Goal: Task Accomplishment & Management: Complete application form

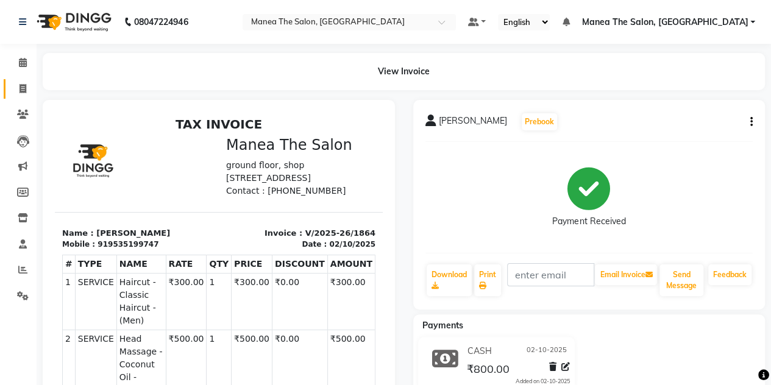
scroll to position [10, 0]
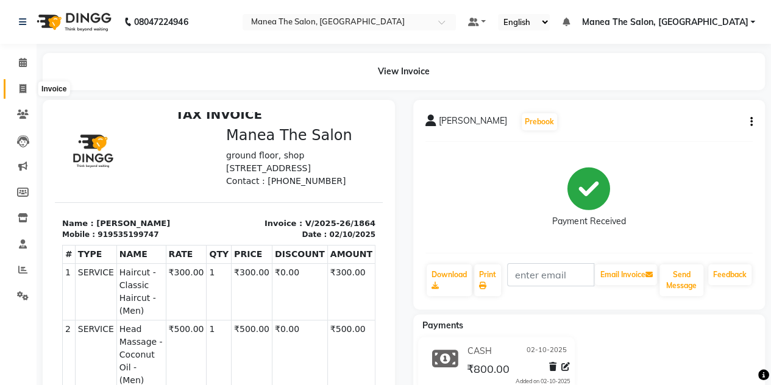
click at [18, 87] on span at bounding box center [22, 89] width 21 height 14
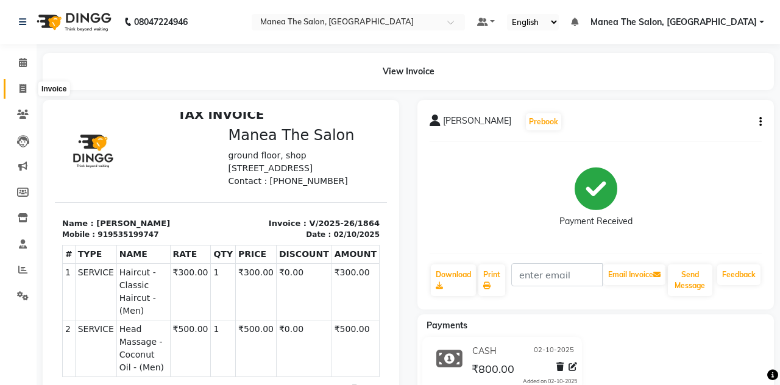
select select "service"
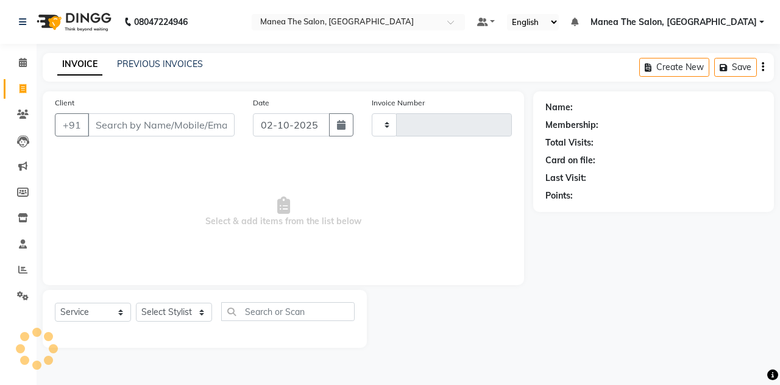
click at [105, 121] on input "Client" at bounding box center [161, 124] width 147 height 23
type input "1865"
select select "7688"
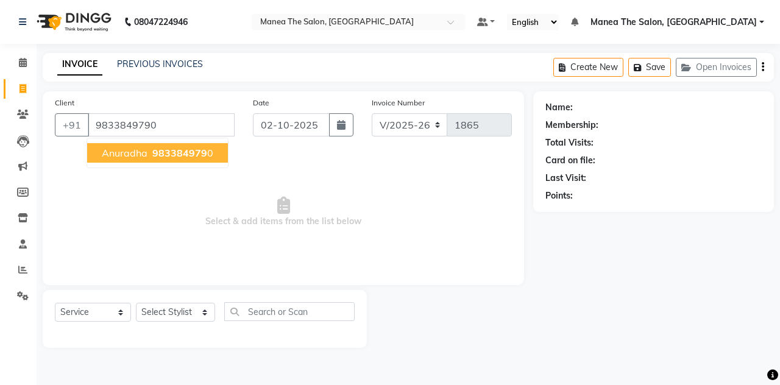
type input "9833849790"
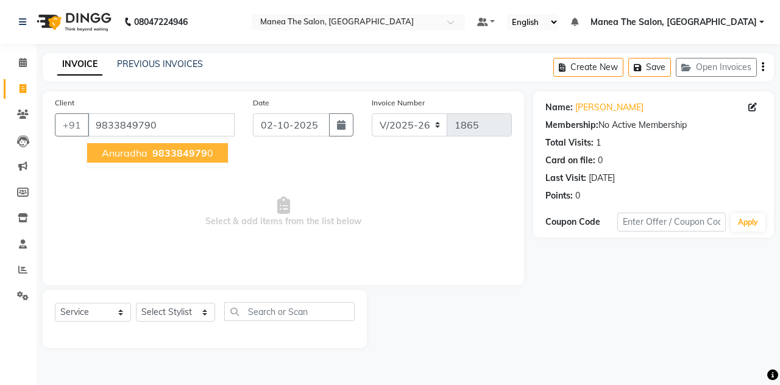
click at [117, 153] on span "anuradha" at bounding box center [125, 153] width 46 height 12
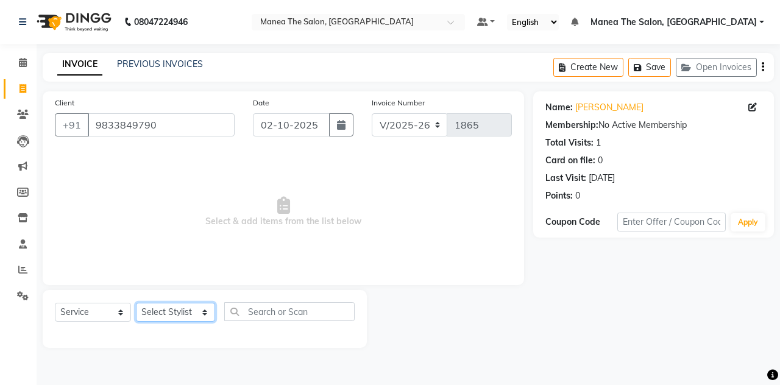
click at [173, 317] on select "Select Stylist aalam [PERSON_NAME] [PERSON_NAME] The Salon, [GEOGRAPHIC_DATA] […" at bounding box center [175, 312] width 79 height 19
select select "80475"
click at [136, 303] on select "Select Stylist aalam [PERSON_NAME] [PERSON_NAME] The Salon, [GEOGRAPHIC_DATA] […" at bounding box center [175, 312] width 79 height 19
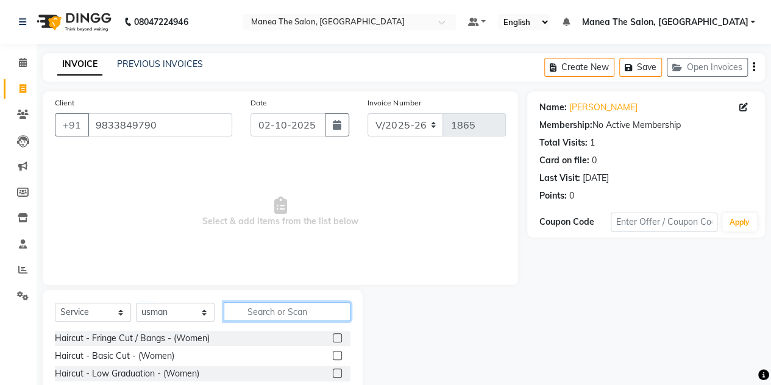
click at [261, 313] on input "text" at bounding box center [287, 311] width 127 height 19
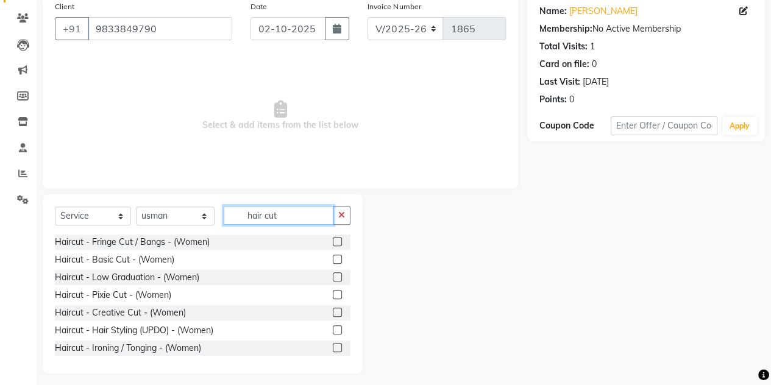
scroll to position [21, 0]
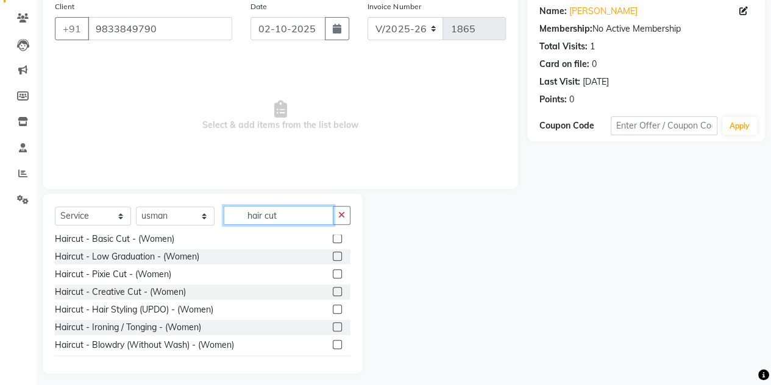
type input "hair cut"
click at [333, 291] on label at bounding box center [337, 291] width 9 height 9
click at [333, 291] on input "checkbox" at bounding box center [337, 292] width 8 height 8
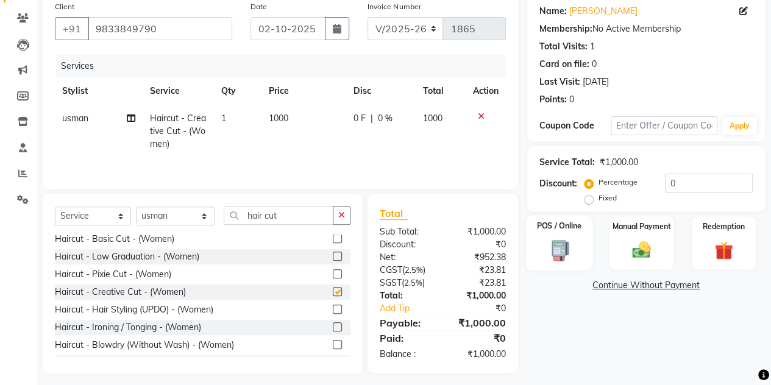
checkbox input "false"
click at [619, 258] on div "Manual Payment" at bounding box center [641, 242] width 66 height 55
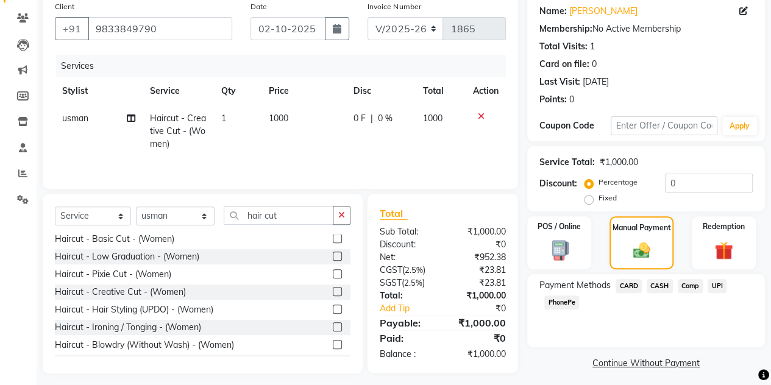
click at [719, 287] on span "UPI" at bounding box center [717, 286] width 19 height 14
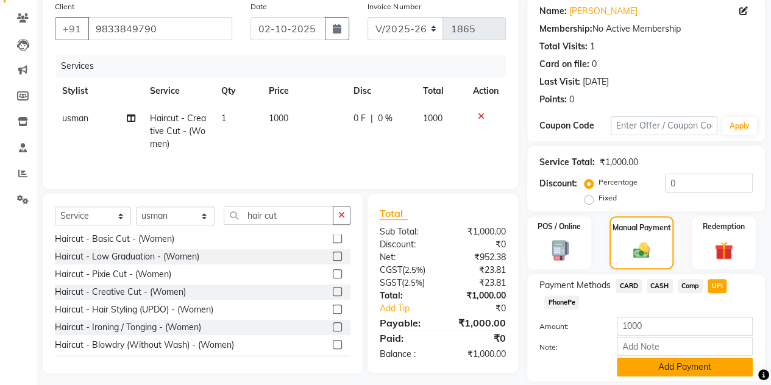
click at [648, 366] on button "Add Payment" at bounding box center [685, 367] width 136 height 19
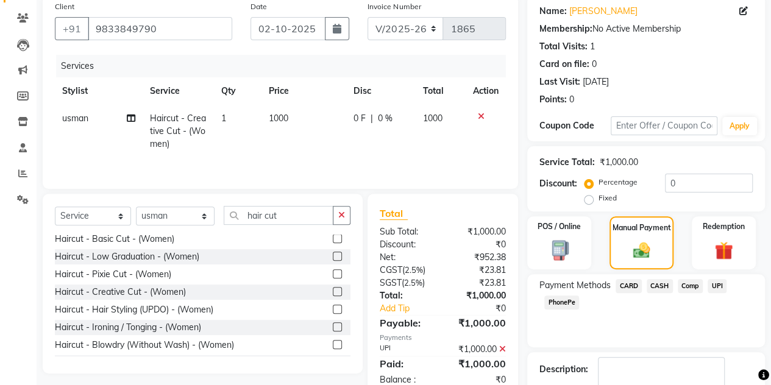
scroll to position [169, 0]
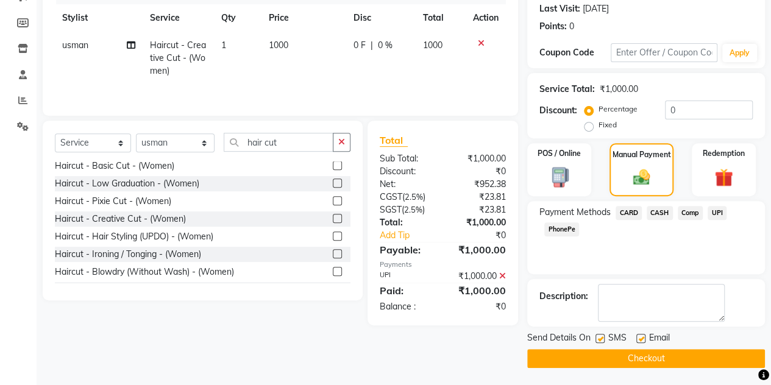
click at [637, 360] on button "Checkout" at bounding box center [646, 358] width 238 height 19
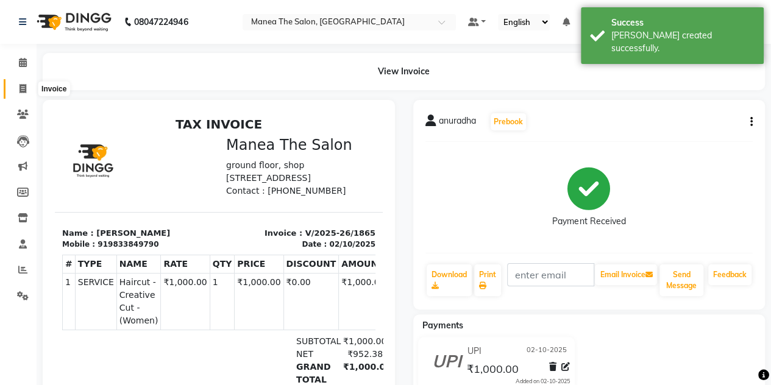
click at [22, 87] on icon at bounding box center [23, 88] width 7 height 9
select select "service"
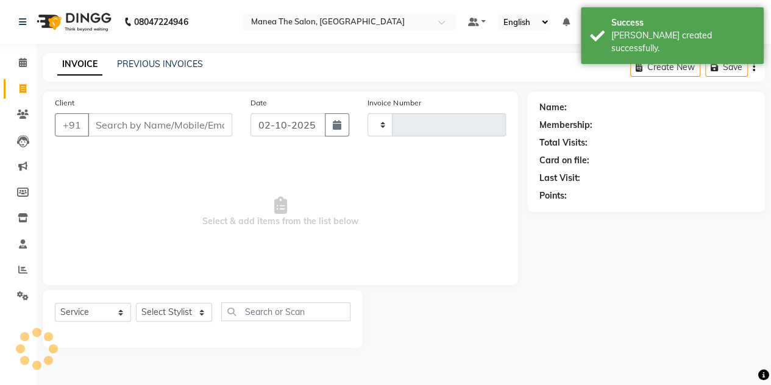
type input "1866"
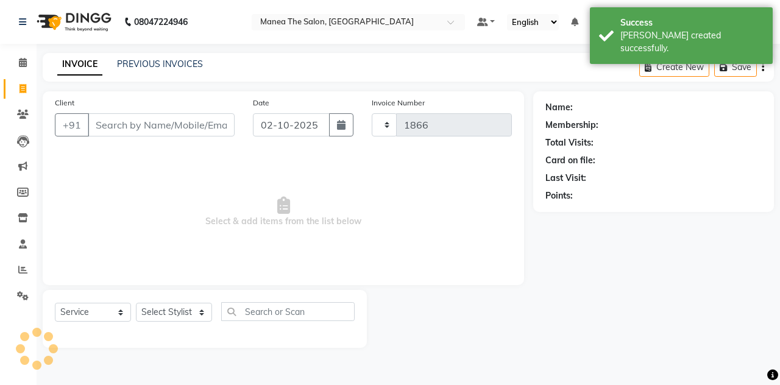
select select "7688"
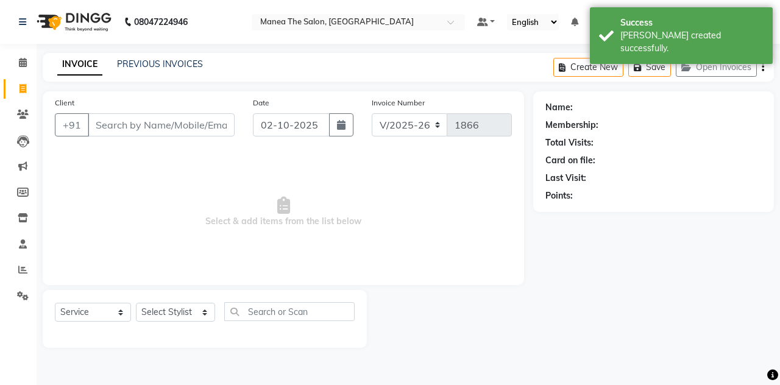
click at [96, 122] on input "Client" at bounding box center [161, 124] width 147 height 23
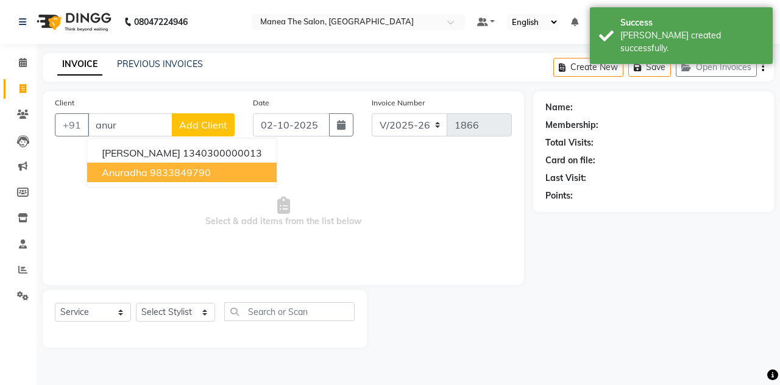
click at [102, 170] on span "anuradha" at bounding box center [125, 172] width 46 height 12
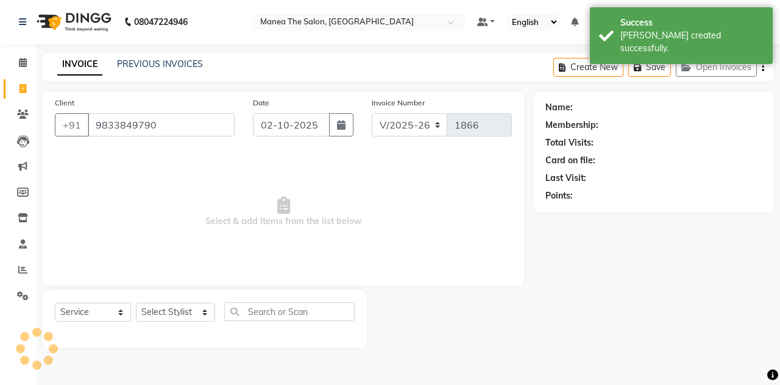
type input "9833849790"
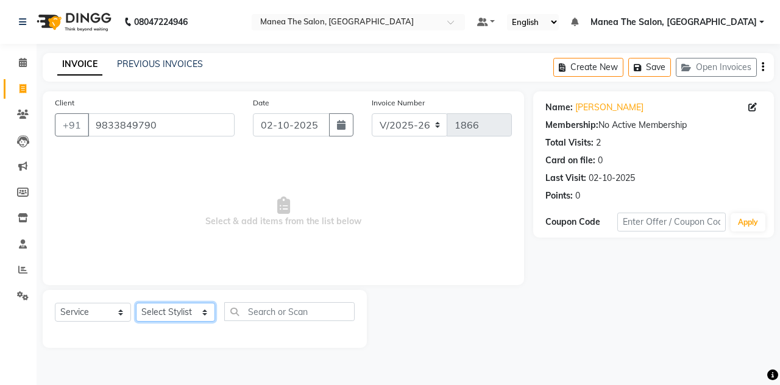
click at [179, 313] on select "Select Stylist aalam [PERSON_NAME] [PERSON_NAME] The Salon, [GEOGRAPHIC_DATA] […" at bounding box center [175, 312] width 79 height 19
select select "76827"
click at [136, 303] on select "Select Stylist aalam [PERSON_NAME] [PERSON_NAME] The Salon, [GEOGRAPHIC_DATA] […" at bounding box center [175, 312] width 79 height 19
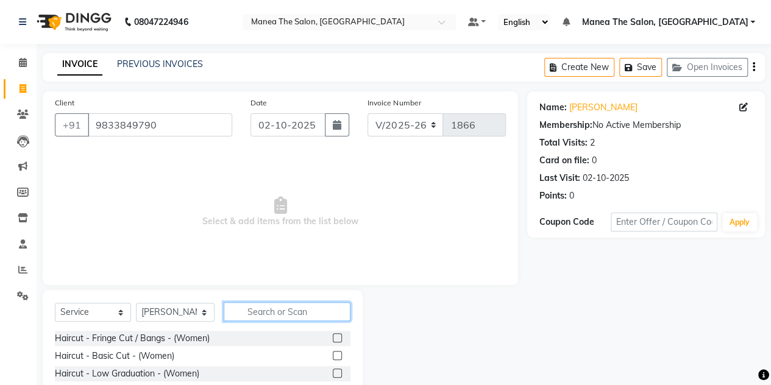
click at [255, 314] on input "text" at bounding box center [287, 311] width 127 height 19
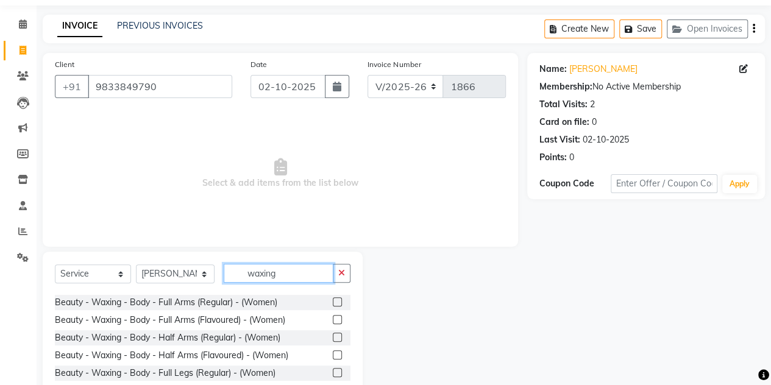
scroll to position [138, 0]
type input "waxing"
click at [333, 296] on div at bounding box center [342, 303] width 18 height 15
click at [333, 302] on label at bounding box center [337, 302] width 9 height 9
click at [333, 302] on input "checkbox" at bounding box center [337, 303] width 8 height 8
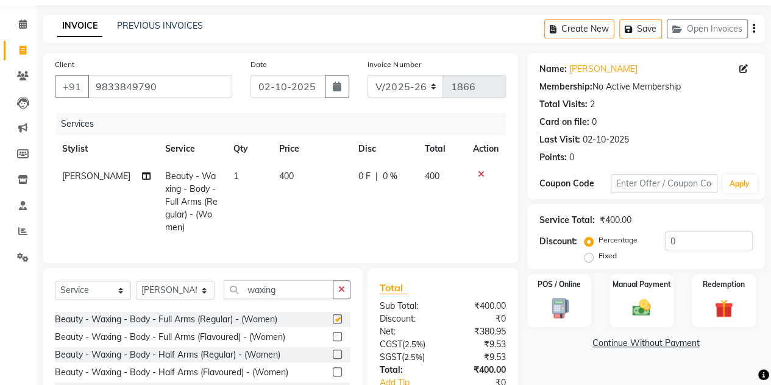
checkbox input "false"
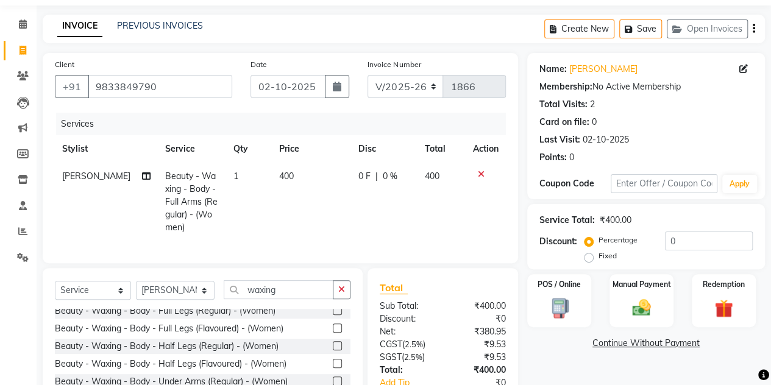
scroll to position [219, 0]
click at [333, 349] on label at bounding box center [337, 344] width 9 height 9
click at [333, 349] on input "checkbox" at bounding box center [337, 345] width 8 height 8
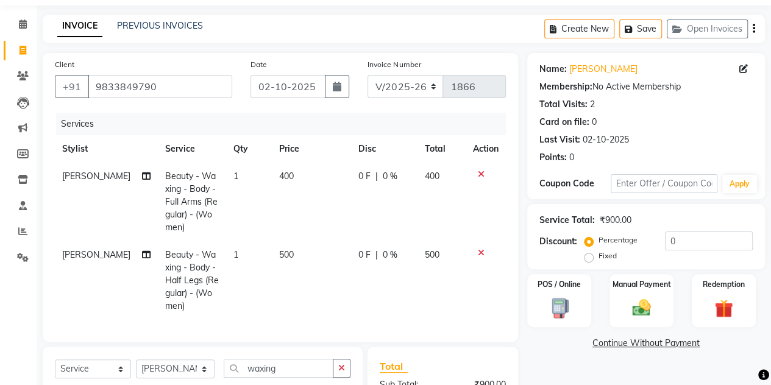
checkbox input "false"
click at [338, 374] on button "button" at bounding box center [342, 368] width 18 height 19
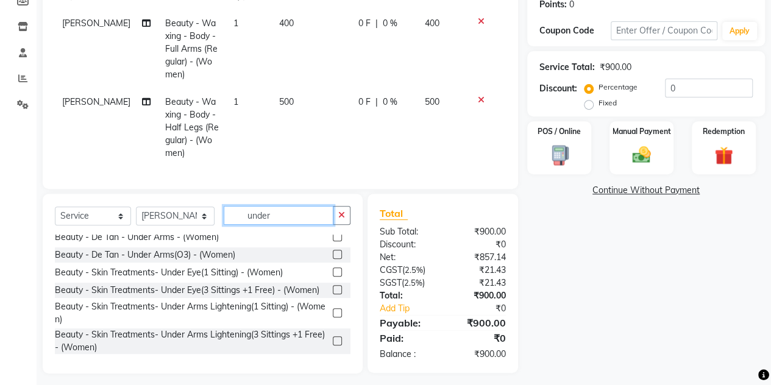
scroll to position [193, 0]
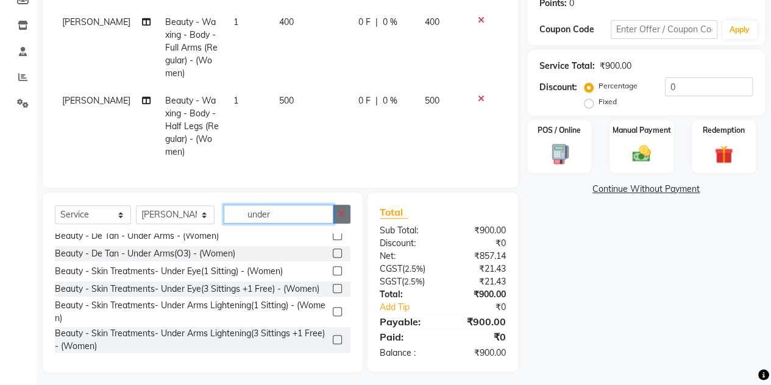
type input "under"
drag, startPoint x: 336, startPoint y: 222, endPoint x: 310, endPoint y: 224, distance: 26.9
click at [310, 224] on div "under" at bounding box center [287, 214] width 126 height 19
click at [344, 224] on button "button" at bounding box center [342, 214] width 18 height 19
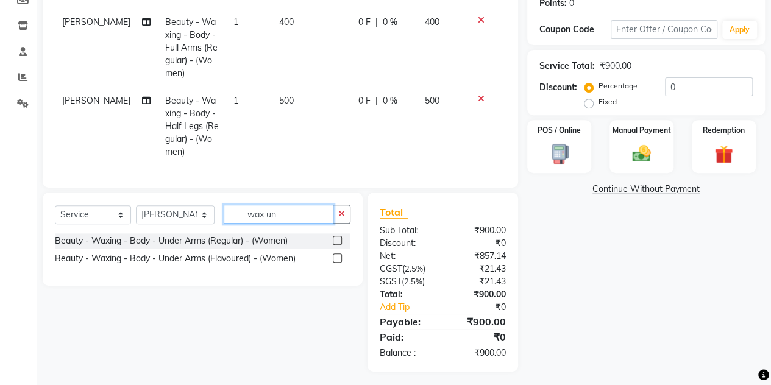
scroll to position [0, 0]
type input "wax un"
click at [339, 245] on label at bounding box center [337, 240] width 9 height 9
click at [339, 245] on input "checkbox" at bounding box center [337, 241] width 8 height 8
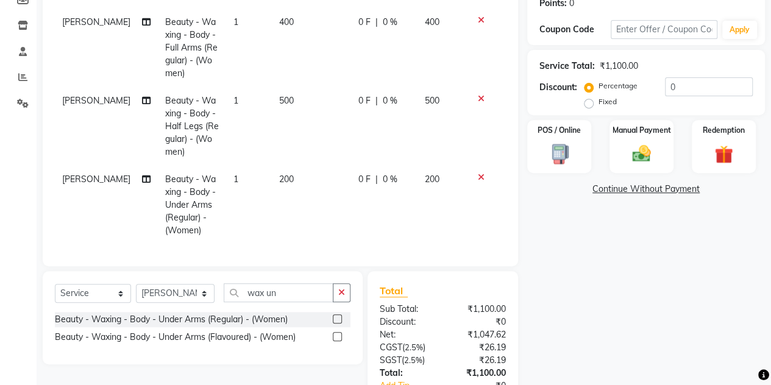
click at [337, 324] on label at bounding box center [337, 318] width 9 height 9
click at [337, 324] on input "checkbox" at bounding box center [337, 320] width 8 height 8
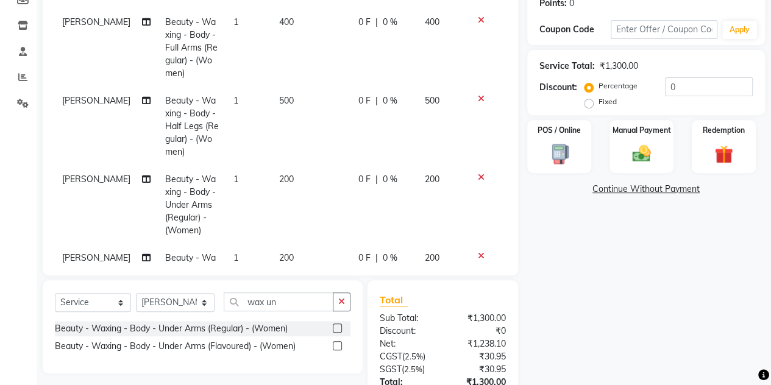
click at [335, 327] on label at bounding box center [337, 328] width 9 height 9
click at [335, 327] on input "checkbox" at bounding box center [337, 329] width 8 height 8
click at [335, 331] on label at bounding box center [337, 328] width 9 height 9
click at [335, 331] on input "checkbox" at bounding box center [337, 329] width 8 height 8
checkbox input "false"
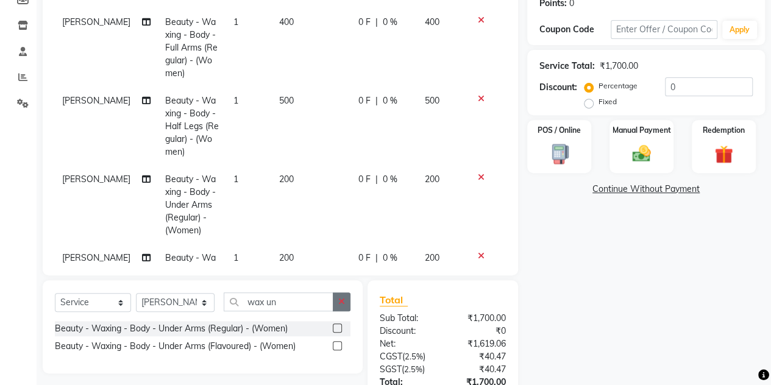
click at [343, 296] on button "button" at bounding box center [342, 302] width 18 height 19
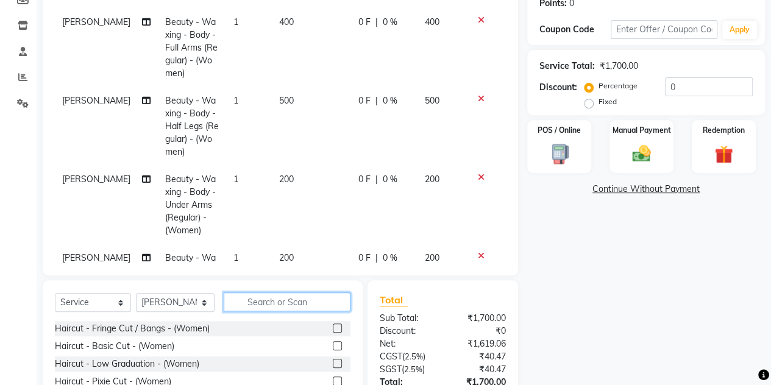
click at [317, 297] on input "text" at bounding box center [287, 302] width 127 height 19
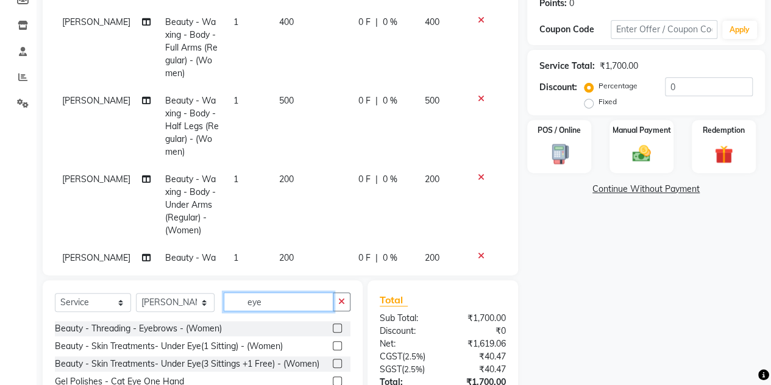
type input "eye"
click at [333, 330] on label at bounding box center [337, 328] width 9 height 9
click at [333, 330] on input "checkbox" at bounding box center [337, 329] width 8 height 8
click at [333, 328] on label at bounding box center [337, 328] width 9 height 9
click at [333, 328] on input "checkbox" at bounding box center [337, 329] width 8 height 8
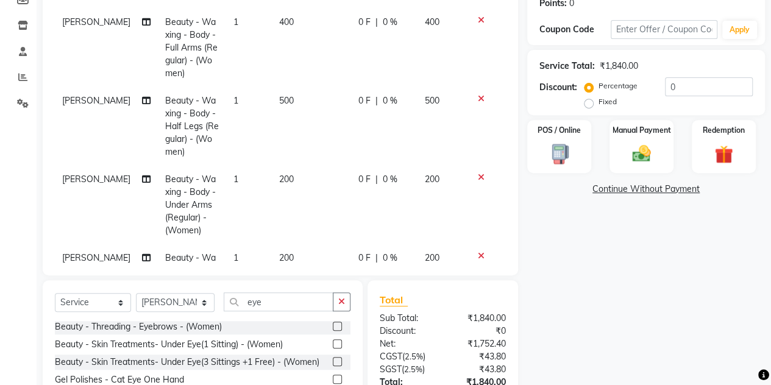
scroll to position [1, 0]
click at [333, 325] on label at bounding box center [337, 326] width 9 height 9
click at [333, 325] on input "checkbox" at bounding box center [337, 328] width 8 height 8
checkbox input "false"
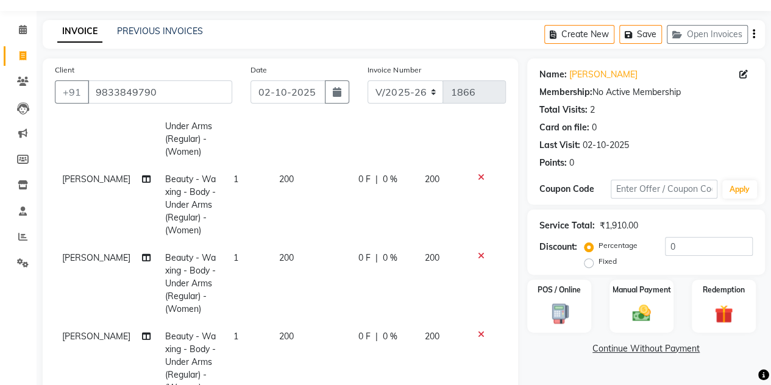
scroll to position [239, 0]
click at [478, 174] on icon at bounding box center [481, 176] width 7 height 9
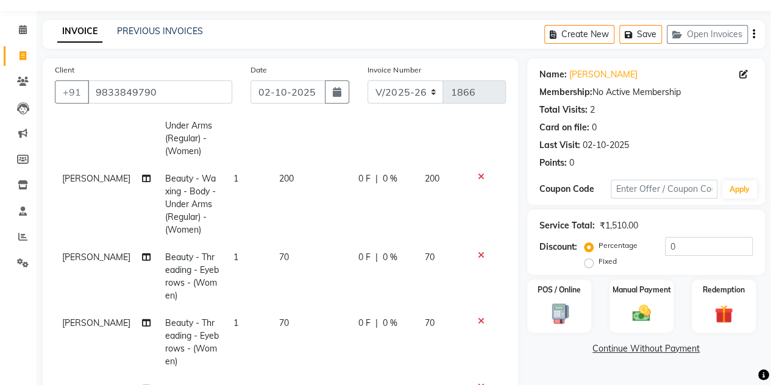
click at [478, 174] on icon at bounding box center [481, 176] width 7 height 9
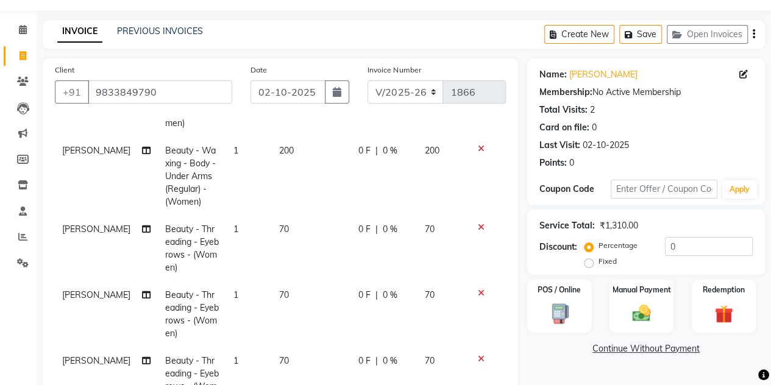
click at [478, 223] on icon at bounding box center [481, 227] width 7 height 9
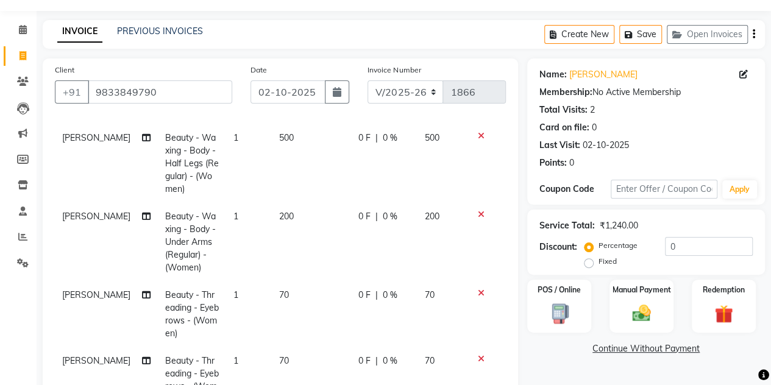
scroll to position [132, 0]
click at [472, 215] on td at bounding box center [486, 242] width 40 height 79
click at [478, 289] on icon at bounding box center [481, 293] width 7 height 9
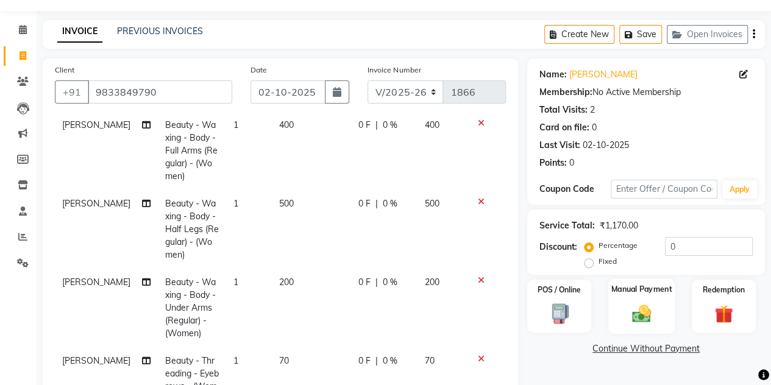
click at [628, 305] on img at bounding box center [641, 313] width 31 height 22
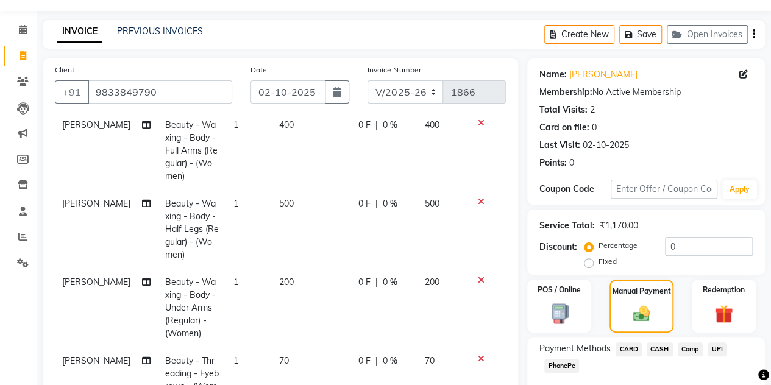
click at [715, 351] on span "UPI" at bounding box center [717, 349] width 19 height 14
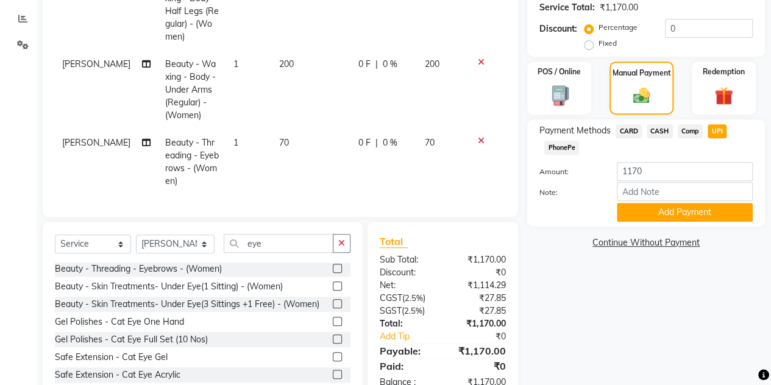
scroll to position [251, 0]
click at [647, 207] on button "Add Payment" at bounding box center [685, 212] width 136 height 19
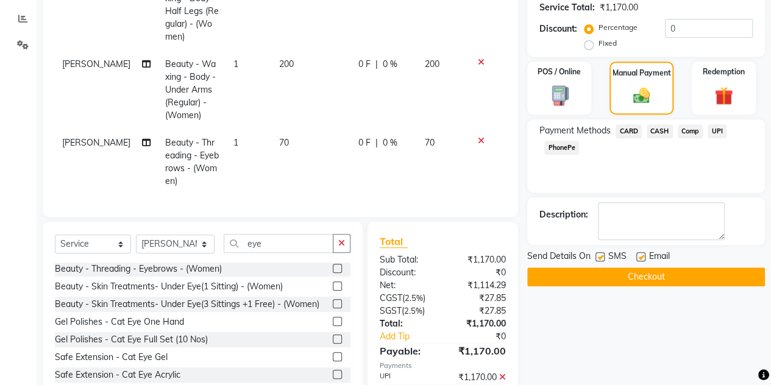
scroll to position [310, 0]
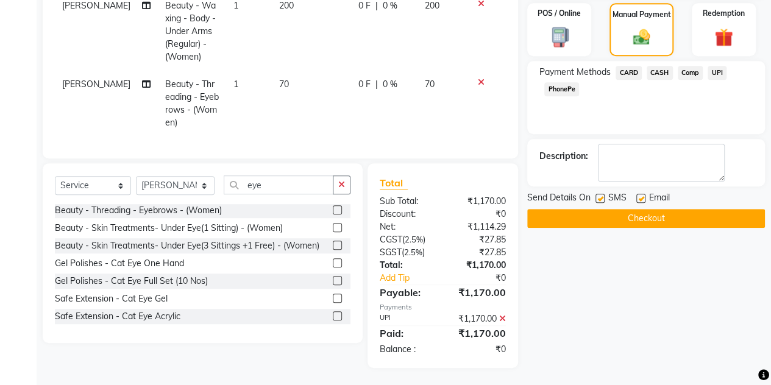
click at [630, 213] on button "Checkout" at bounding box center [646, 218] width 238 height 19
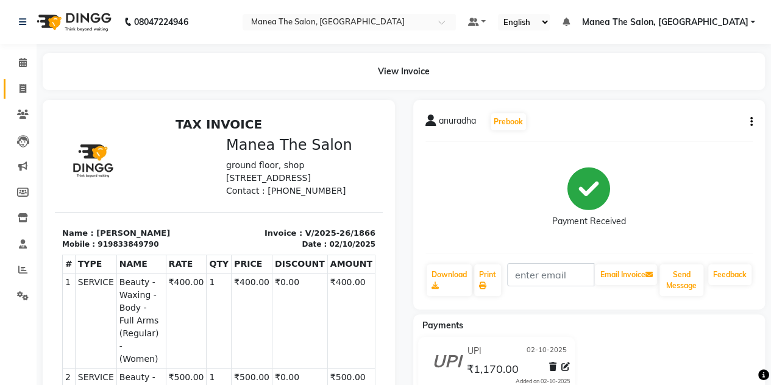
click at [22, 97] on link "Invoice" at bounding box center [18, 89] width 29 height 20
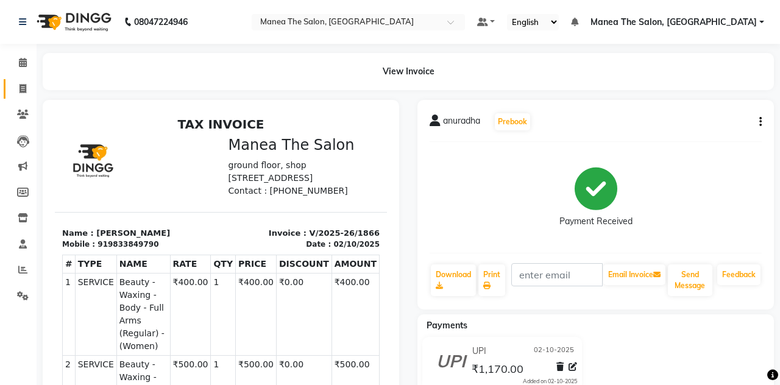
select select "service"
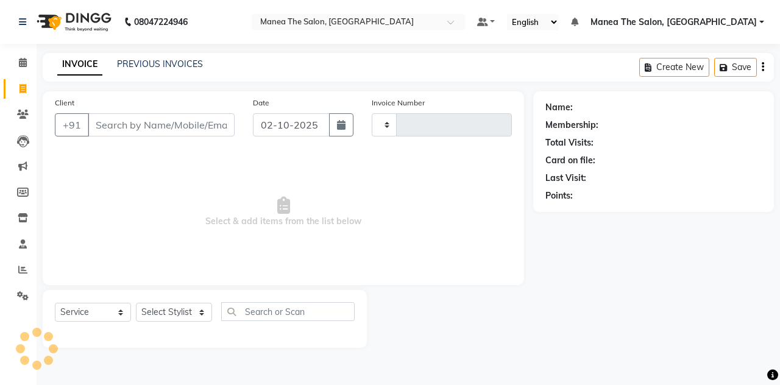
type input "1867"
select select "7688"
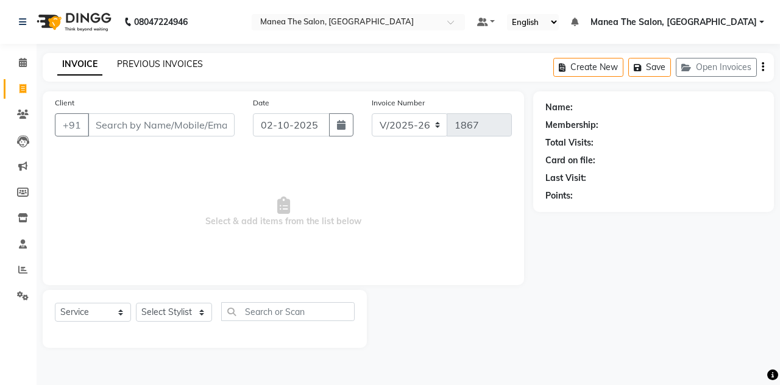
click at [144, 69] on link "PREVIOUS INVOICES" at bounding box center [160, 64] width 86 height 11
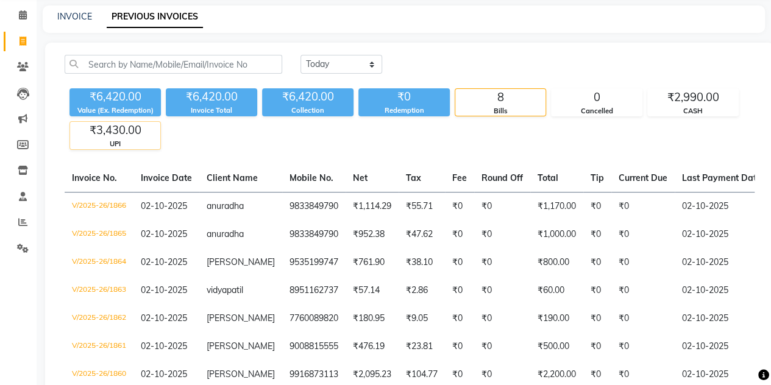
scroll to position [49, 0]
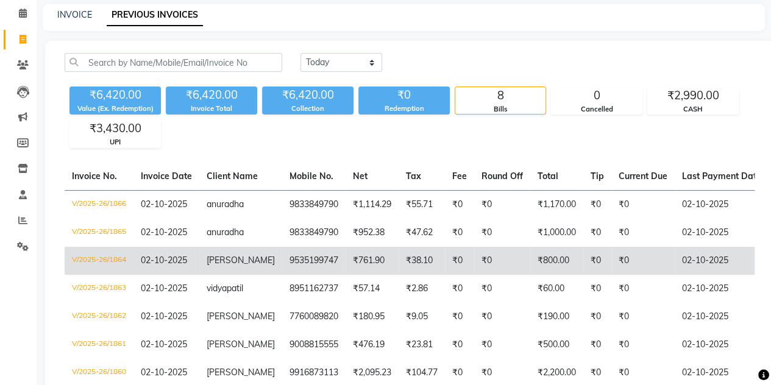
click at [177, 247] on td "02-10-2025" at bounding box center [166, 261] width 66 height 28
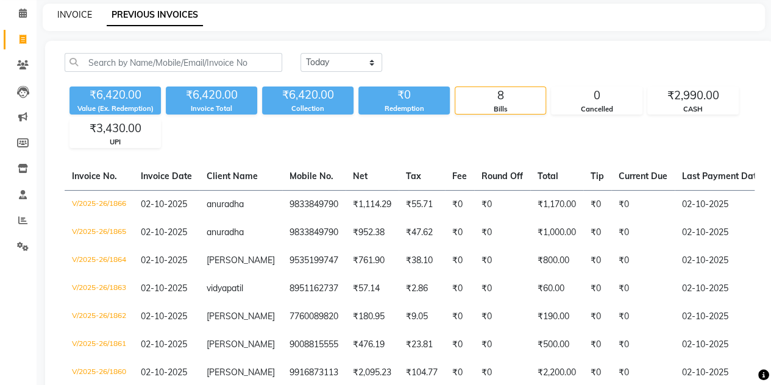
click at [77, 18] on link "INVOICE" at bounding box center [74, 14] width 35 height 11
select select "service"
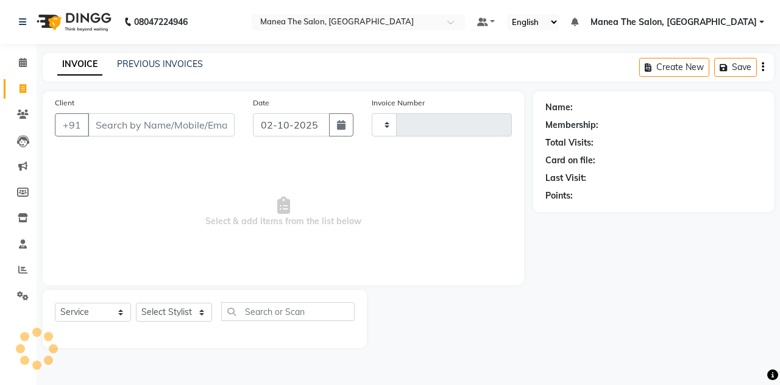
type input "1867"
select select "7688"
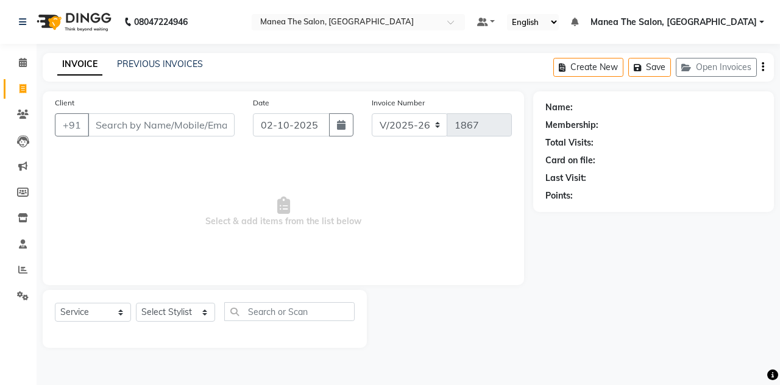
click at [99, 129] on input "Client" at bounding box center [161, 124] width 147 height 23
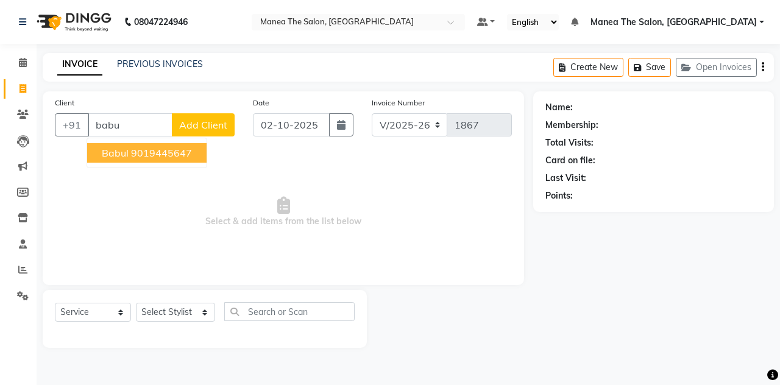
click at [152, 157] on ngb-highlight "9019445647" at bounding box center [161, 153] width 61 height 12
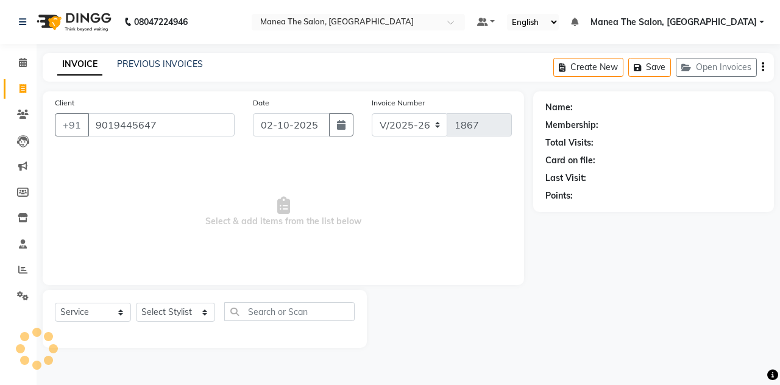
type input "9019445647"
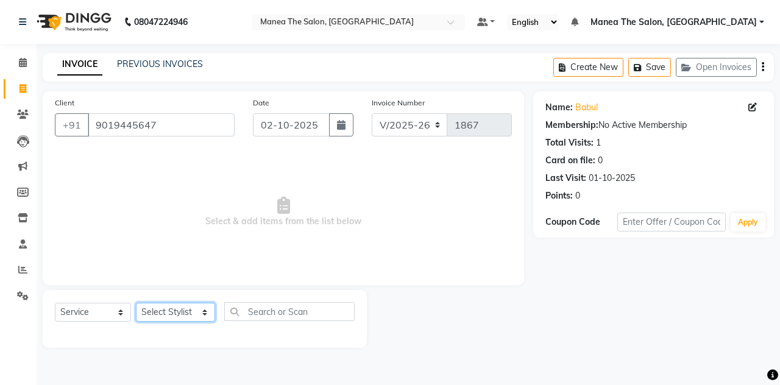
click at [157, 303] on select "Select Stylist aalam [PERSON_NAME] [PERSON_NAME] The Salon, [GEOGRAPHIC_DATA] […" at bounding box center [175, 312] width 79 height 19
select select "80475"
click at [136, 303] on select "Select Stylist aalam [PERSON_NAME] [PERSON_NAME] The Salon, [GEOGRAPHIC_DATA] […" at bounding box center [175, 312] width 79 height 19
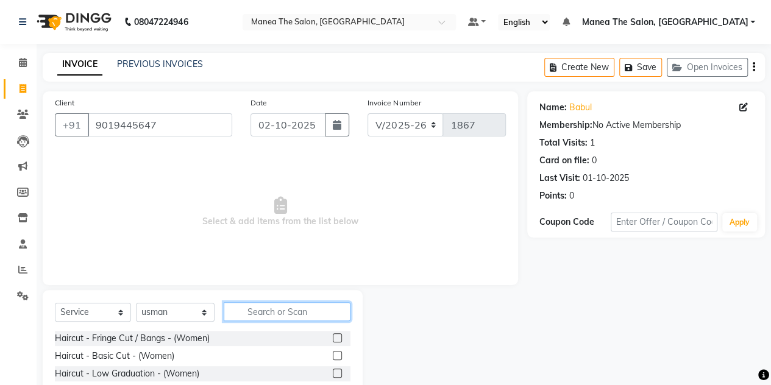
click at [233, 314] on input "text" at bounding box center [287, 311] width 127 height 19
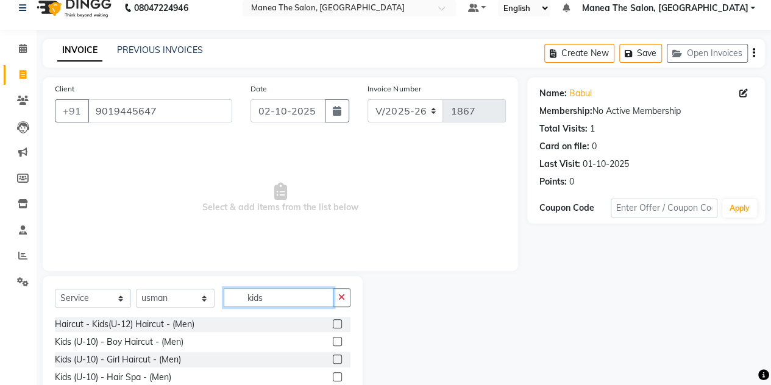
scroll to position [13, 0]
type input "kids"
click at [337, 327] on label at bounding box center [337, 324] width 9 height 9
click at [337, 327] on input "checkbox" at bounding box center [337, 325] width 8 height 8
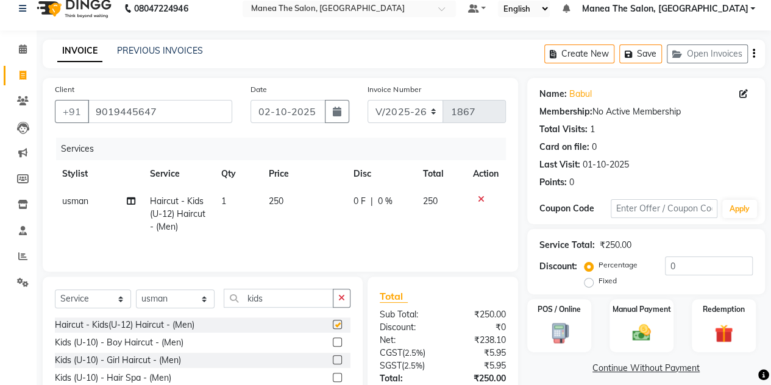
checkbox input "false"
click at [641, 348] on div "Manual Payment" at bounding box center [641, 325] width 66 height 55
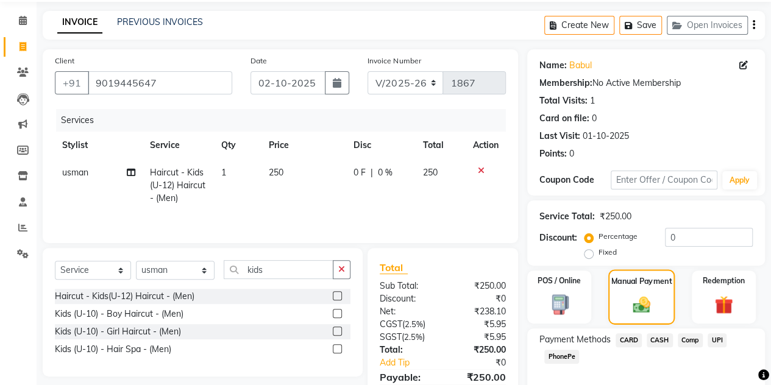
scroll to position [43, 0]
click at [663, 338] on span "CASH" at bounding box center [660, 340] width 26 height 14
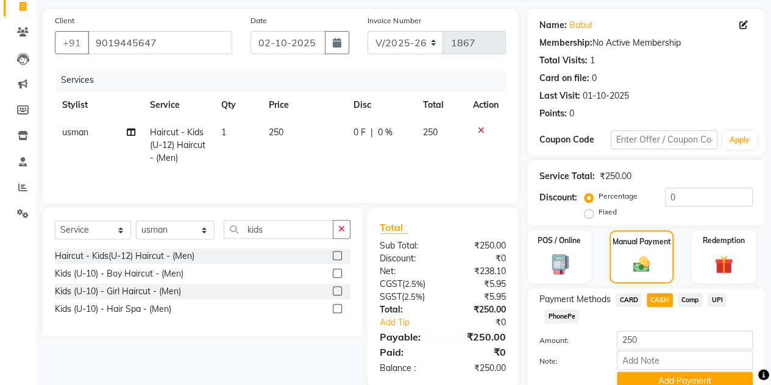
scroll to position [83, 0]
click at [637, 375] on button "Add Payment" at bounding box center [685, 380] width 136 height 19
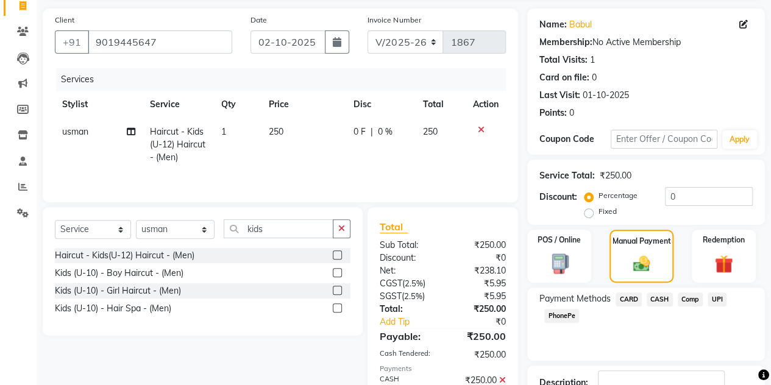
scroll to position [169, 0]
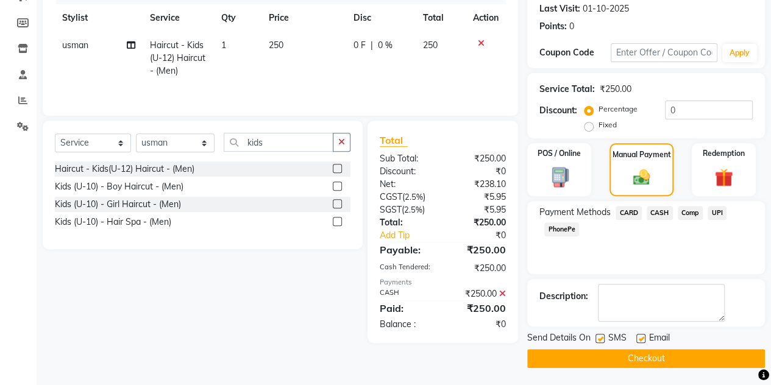
click at [625, 356] on button "Checkout" at bounding box center [646, 358] width 238 height 19
